Goal: Navigation & Orientation: Find specific page/section

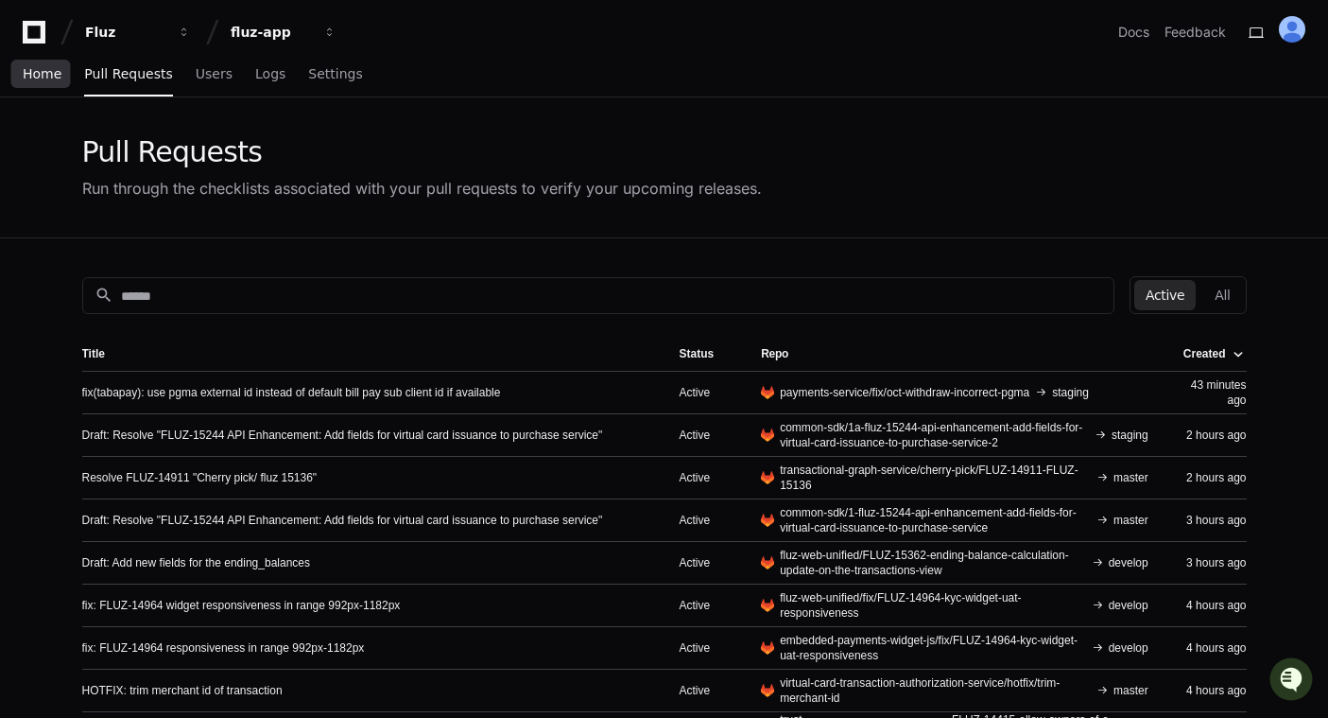
click at [46, 78] on span "Home" at bounding box center [42, 73] width 39 height 11
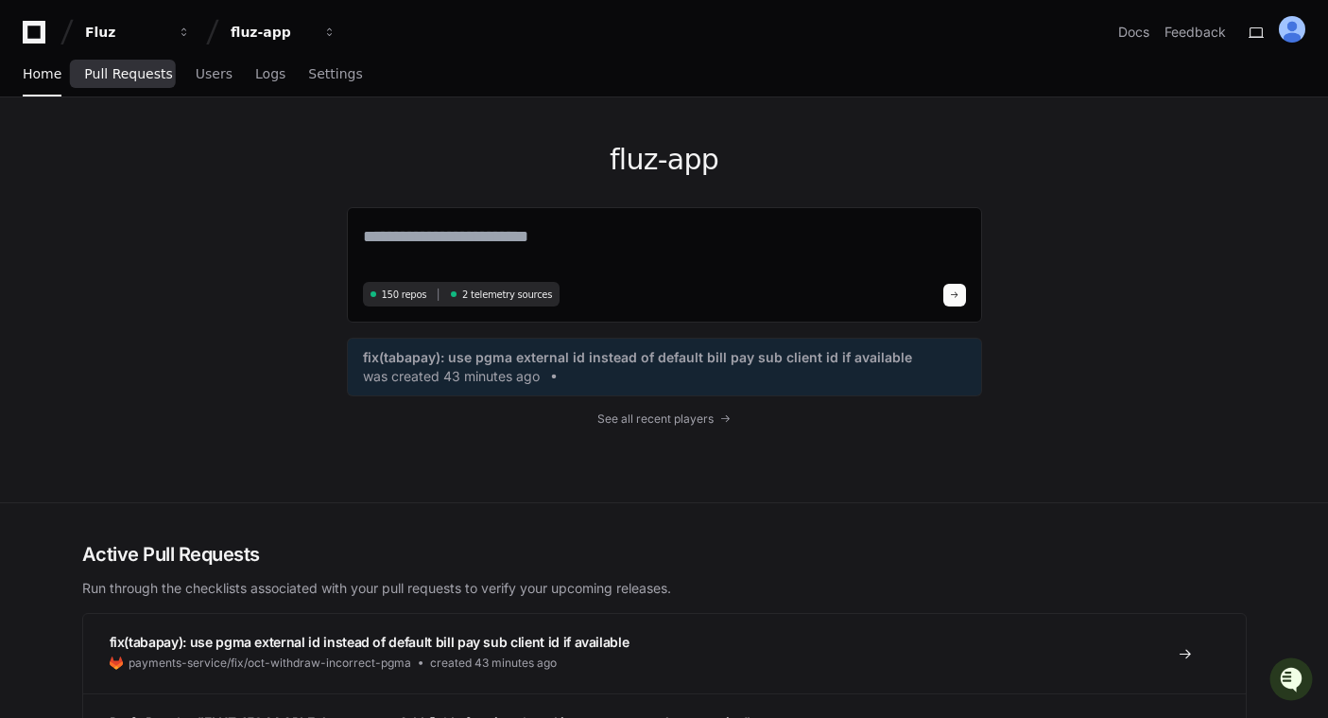
click at [121, 75] on span "Pull Requests" at bounding box center [128, 73] width 88 height 11
